Goal: Find contact information: Find contact information

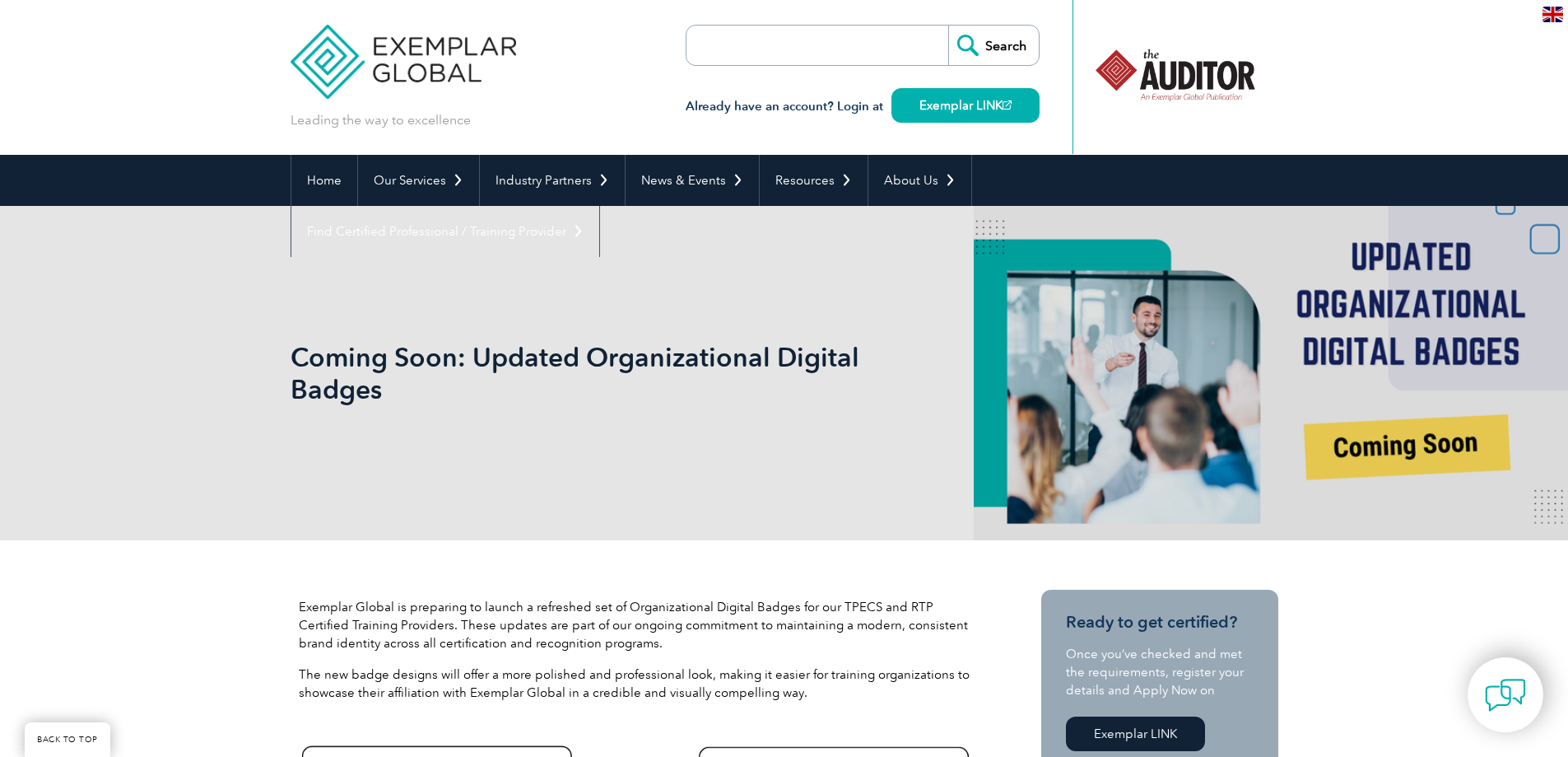
scroll to position [1236, 0]
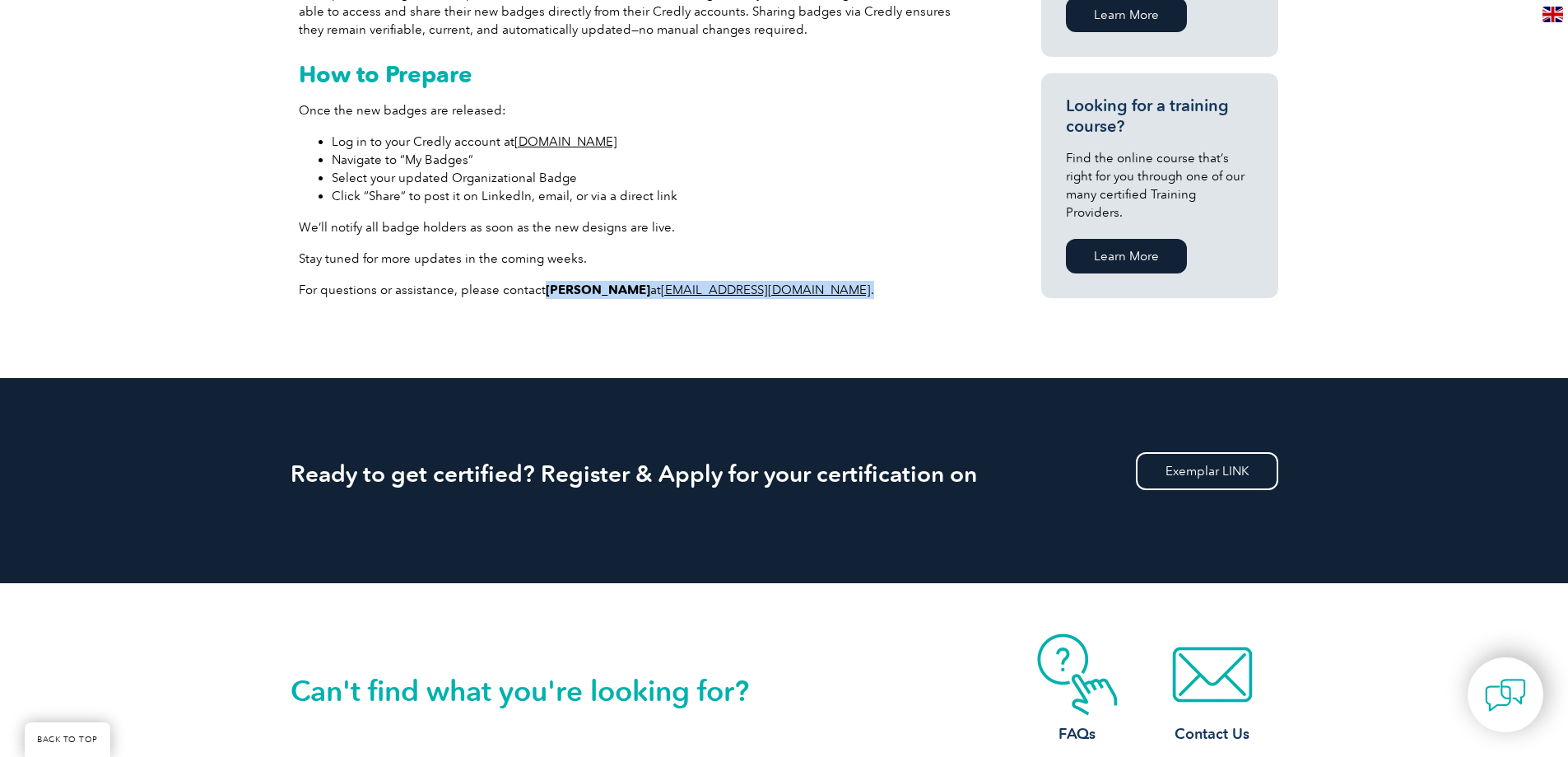
drag, startPoint x: 769, startPoint y: 285, endPoint x: 537, endPoint y: 288, distance: 232.0
click at [537, 288] on p "For questions or assistance, please contact [PERSON_NAME] at [EMAIL_ADDRESS][DO…" at bounding box center [635, 290] width 675 height 18
click at [536, 287] on p "For questions or assistance, please contact [PERSON_NAME] at [EMAIL_ADDRESS][DO…" at bounding box center [635, 290] width 675 height 18
drag, startPoint x: 551, startPoint y: 289, endPoint x: 599, endPoint y: 293, distance: 48.2
click at [599, 293] on p "For questions or assistance, please contact [PERSON_NAME] at [EMAIL_ADDRESS][DO…" at bounding box center [635, 290] width 675 height 18
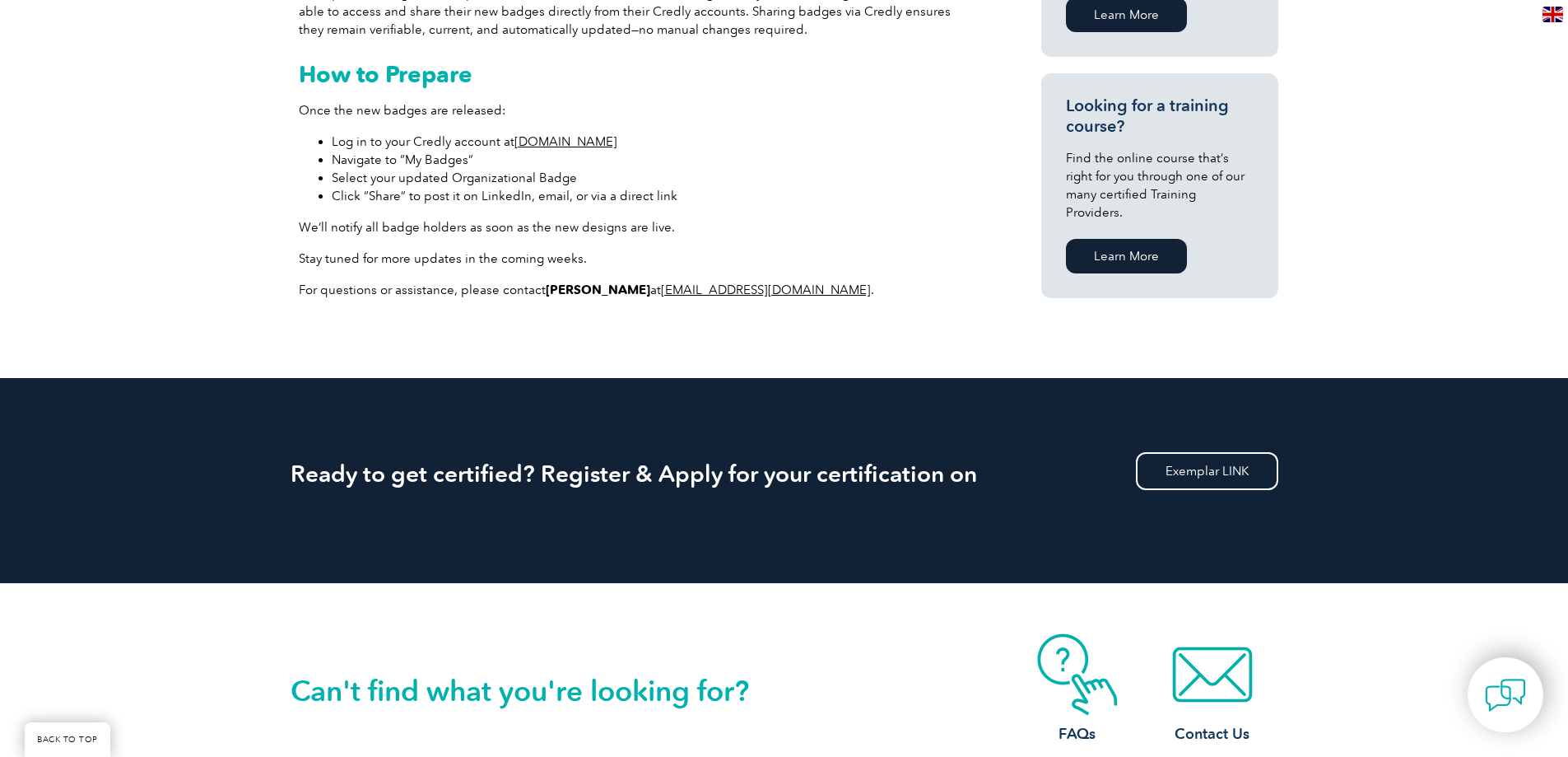
click at [599, 293] on p "For questions or assistance, please contact [PERSON_NAME] at [EMAIL_ADDRESS][DO…" at bounding box center [635, 290] width 675 height 18
drag, startPoint x: 600, startPoint y: 291, endPoint x: 537, endPoint y: 291, distance: 63.0
click at [537, 291] on p "For questions or assistance, please contact [PERSON_NAME] at [EMAIL_ADDRESS][DO…" at bounding box center [635, 290] width 675 height 18
click at [540, 294] on p "For questions or assistance, please contact [PERSON_NAME] at [EMAIL_ADDRESS][DO…" at bounding box center [635, 290] width 675 height 18
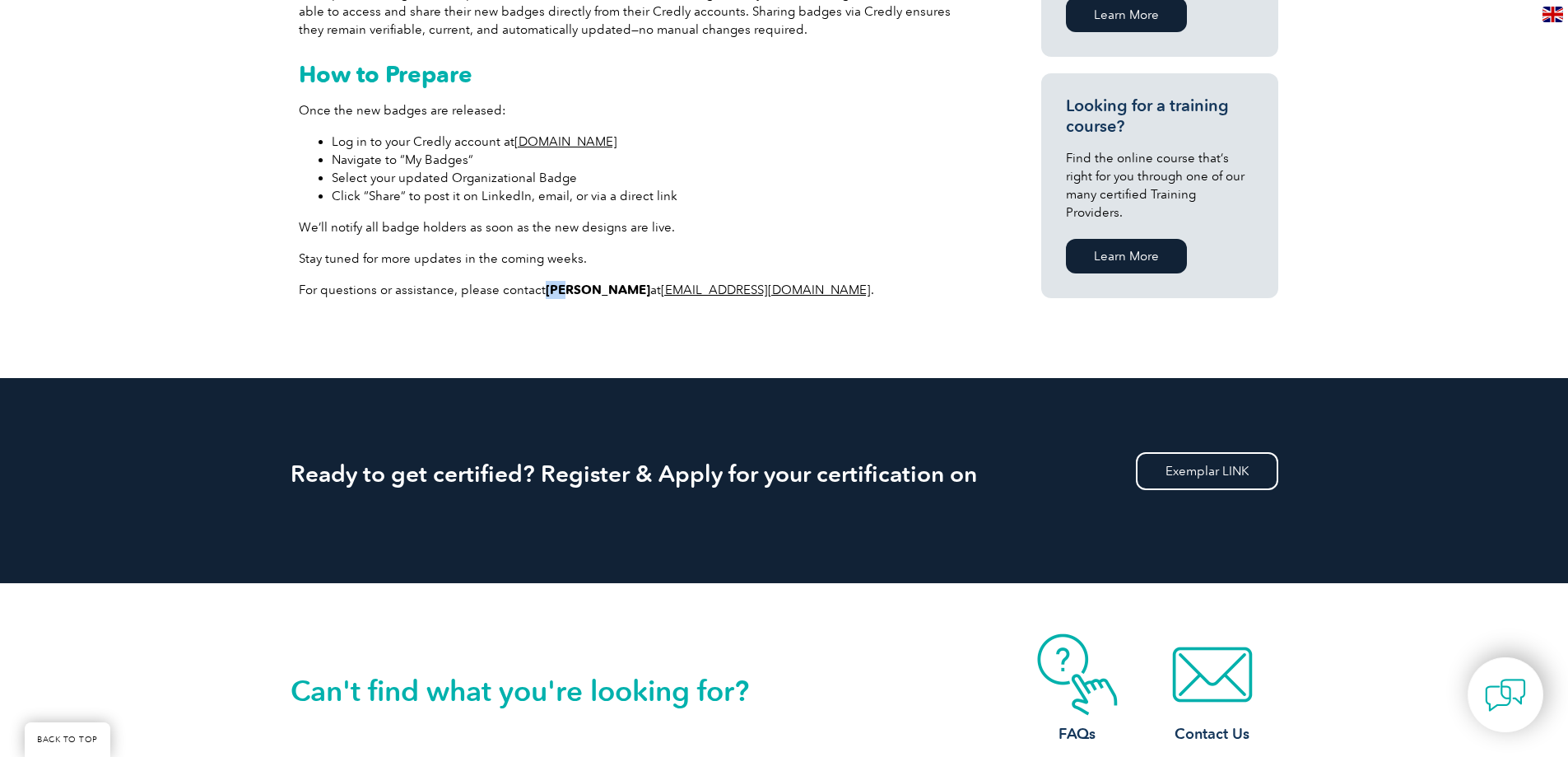
click at [546, 294] on strong "[PERSON_NAME]" at bounding box center [598, 289] width 105 height 14
drag, startPoint x: 534, startPoint y: 294, endPoint x: 592, endPoint y: 291, distance: 58.1
click at [592, 291] on p "For questions or assistance, please contact [PERSON_NAME] at [EMAIL_ADDRESS][DO…" at bounding box center [635, 290] width 675 height 18
click at [595, 290] on strong "[PERSON_NAME]" at bounding box center [598, 289] width 105 height 14
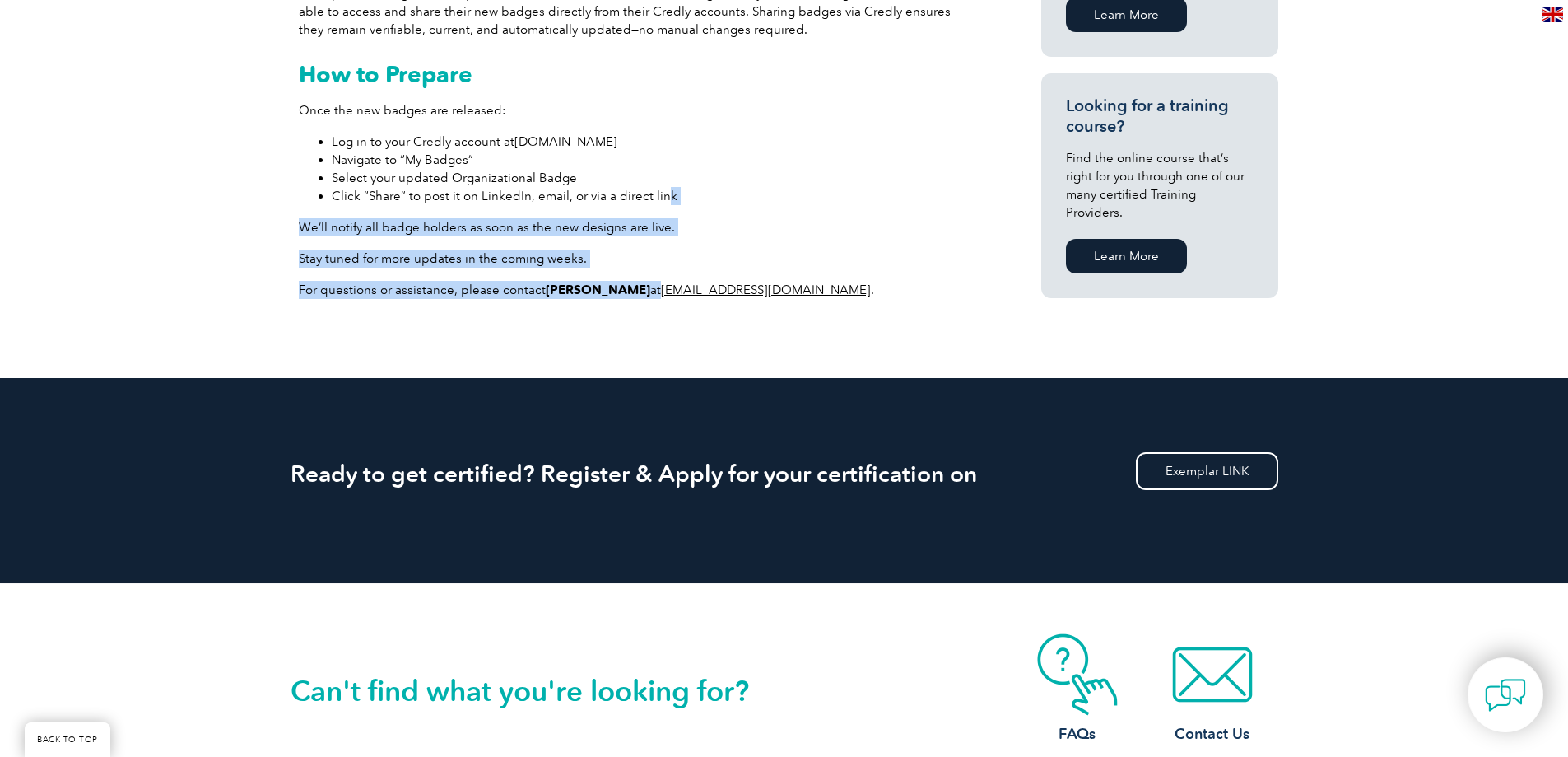
drag, startPoint x: 608, startPoint y: 290, endPoint x: 663, endPoint y: 203, distance: 102.9
click at [663, 203] on div "What’s Changing? A modernized badge design that aligns with Exemplar Global’s c…" at bounding box center [635, 29] width 675 height 539
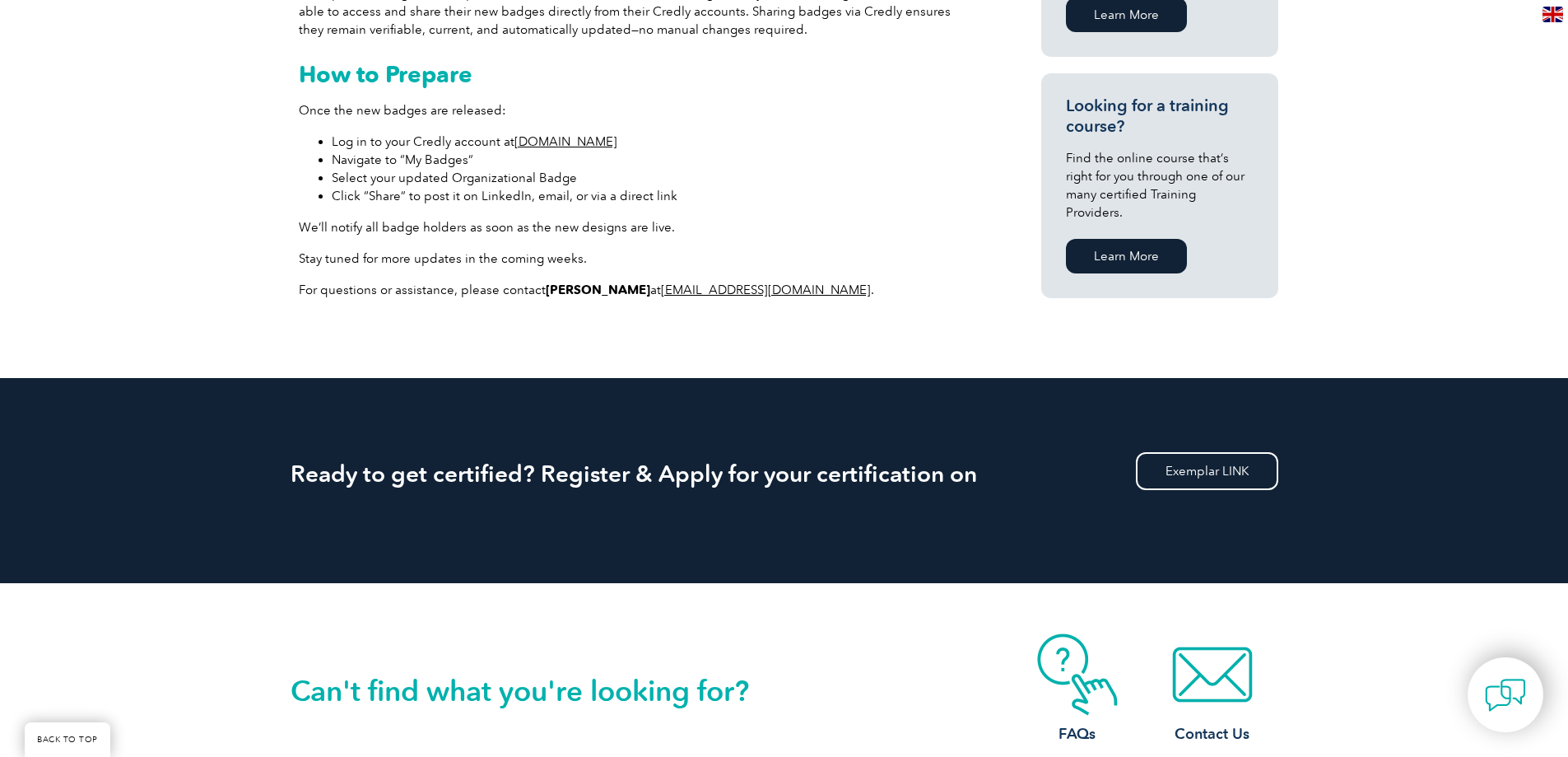
click at [683, 307] on div "What’s Changing? A modernized badge design that aligns with Exemplar Global’s c…" at bounding box center [635, 24] width 675 height 575
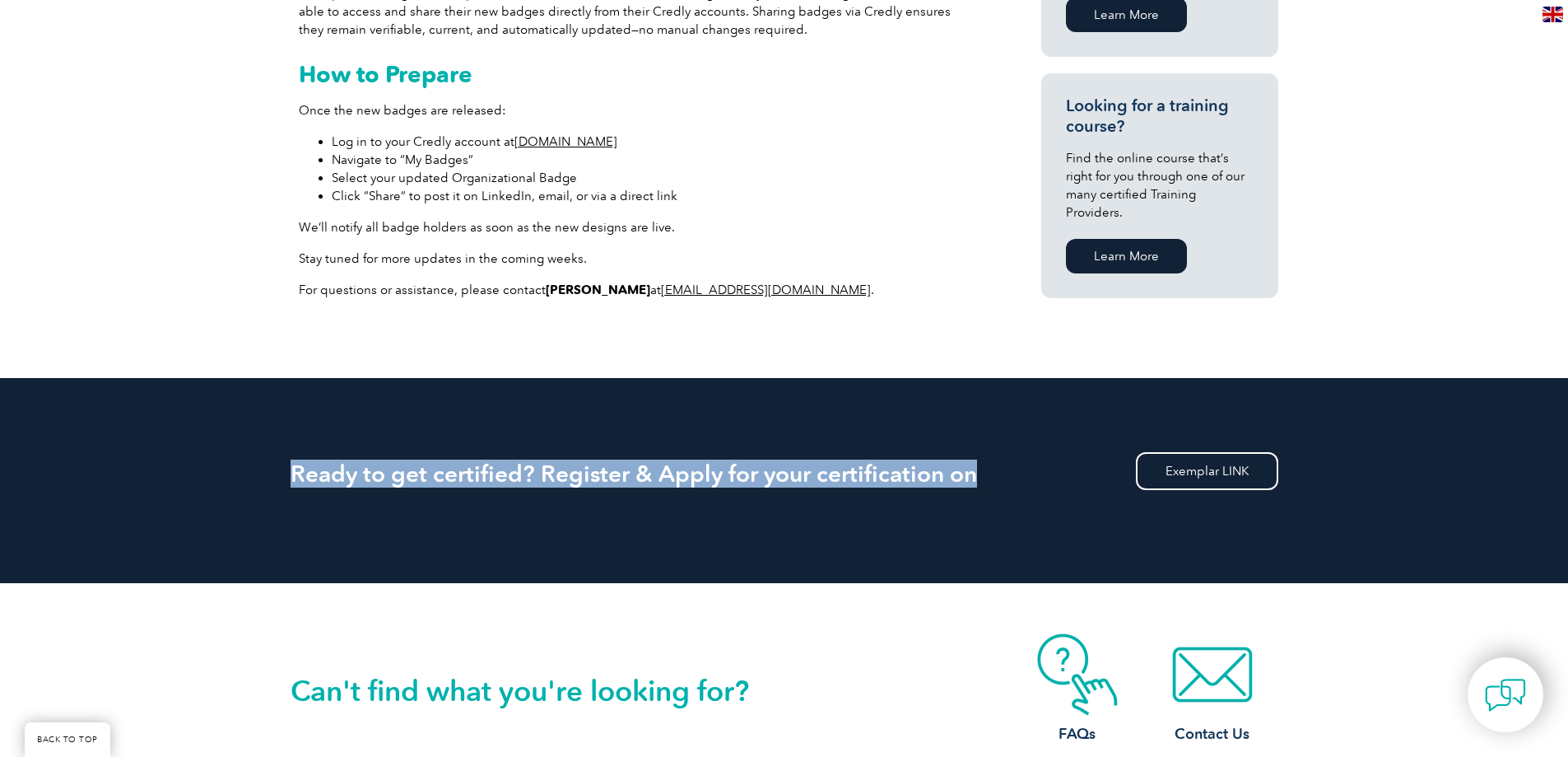
drag, startPoint x: 970, startPoint y: 477, endPoint x: 294, endPoint y: 487, distance: 676.1
click at [294, 487] on div "Ready to get certified? Register & Apply for your certification on Exemplar LINK" at bounding box center [784, 481] width 988 height 205
click at [294, 479] on h2 "Ready to get certified? Register & Apply for your certification on" at bounding box center [784, 473] width 988 height 26
drag, startPoint x: 294, startPoint y: 476, endPoint x: 948, endPoint y: 468, distance: 654.0
click at [1004, 462] on h2 "Ready to get certified? Register & Apply for your certification on" at bounding box center [784, 473] width 988 height 26
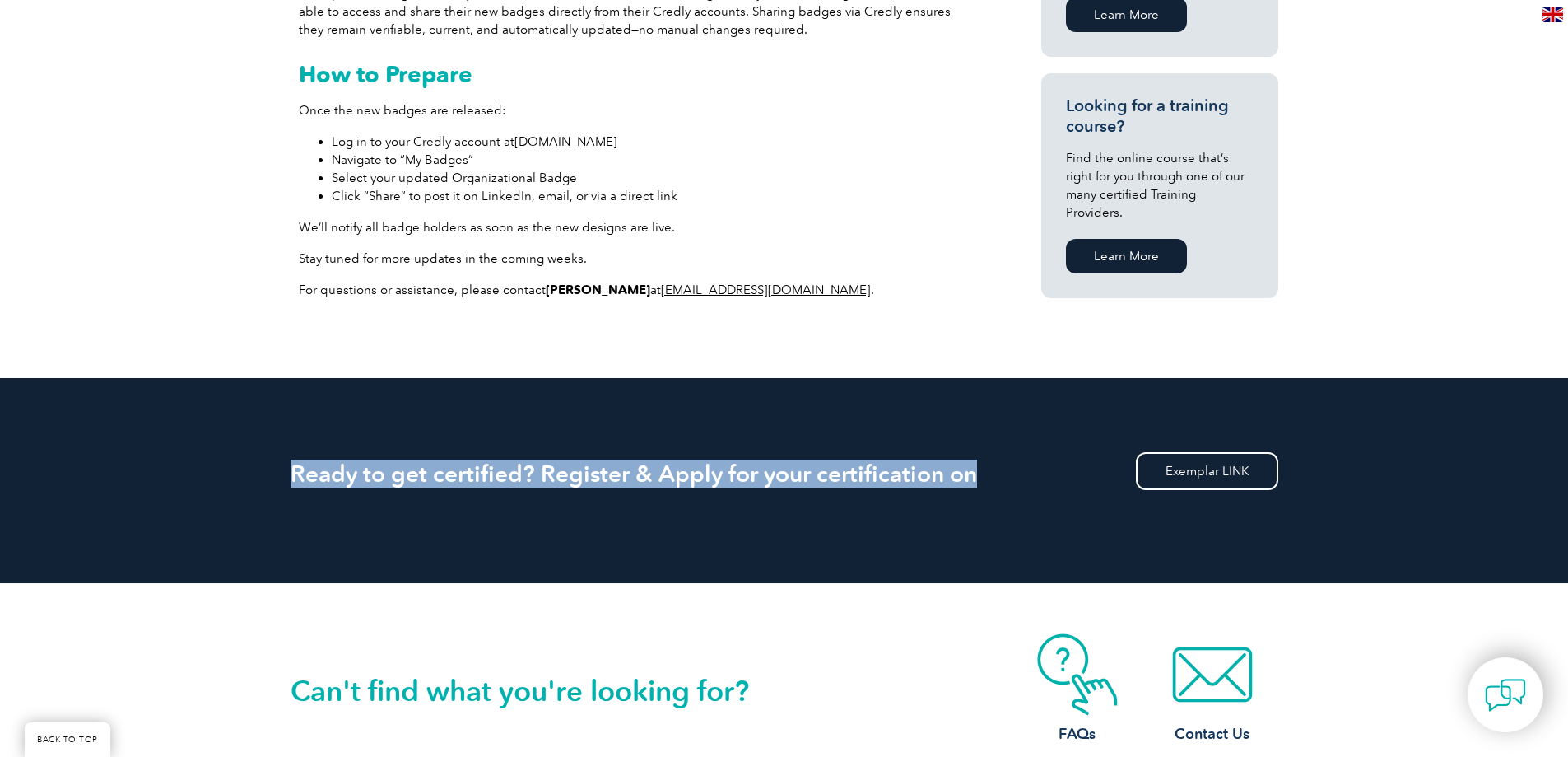
click at [935, 468] on h2 "Ready to get certified? Register & Apply for your certification on" at bounding box center [784, 473] width 988 height 26
click at [967, 476] on h2 "Ready to get certified? Register & Apply for your certification on" at bounding box center [784, 473] width 988 height 26
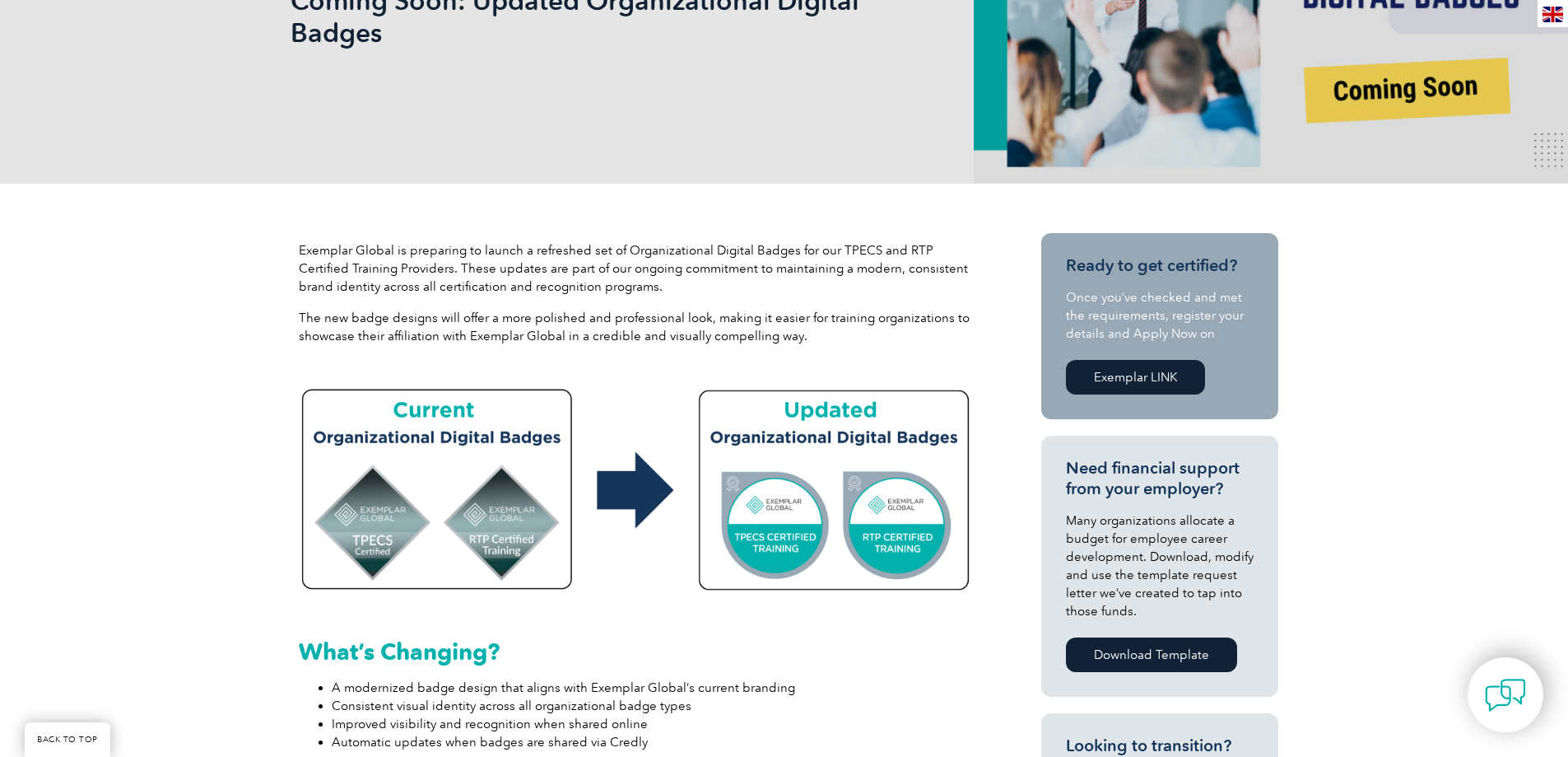
scroll to position [371, 0]
